Goal: Task Accomplishment & Management: Use online tool/utility

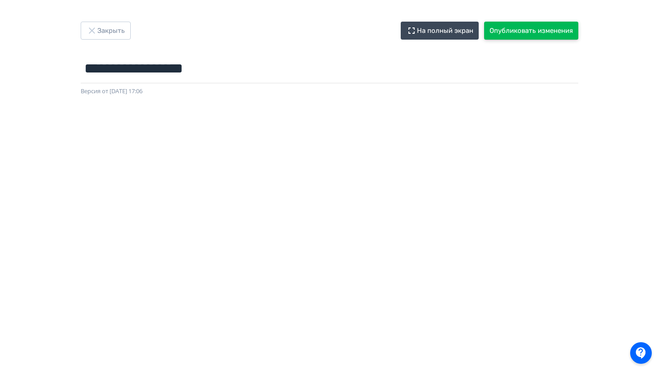
click at [519, 39] on button "Опубликовать изменения" at bounding box center [531, 31] width 94 height 18
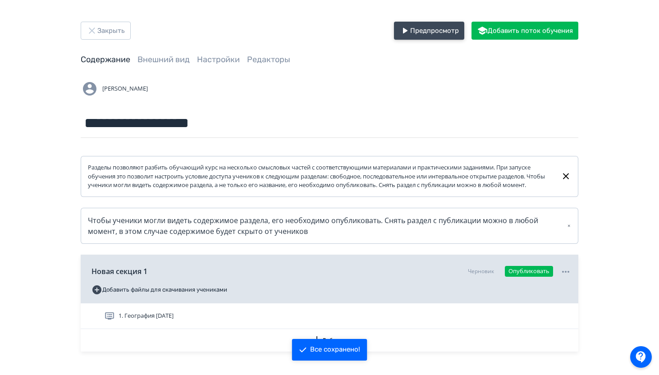
click at [438, 28] on button "Предпросмотр" at bounding box center [429, 31] width 70 height 18
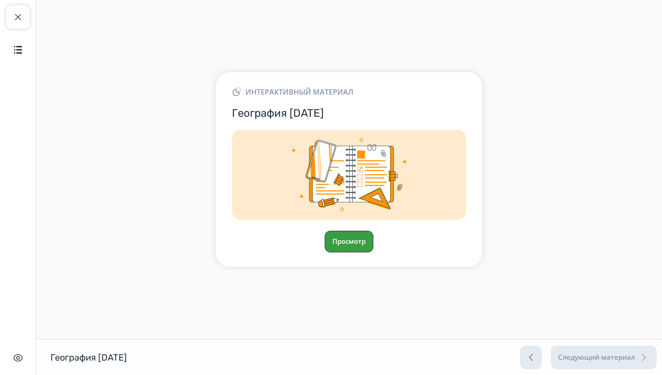
click at [344, 246] on button "Просмотр" at bounding box center [349, 242] width 49 height 22
